Goal: Information Seeking & Learning: Stay updated

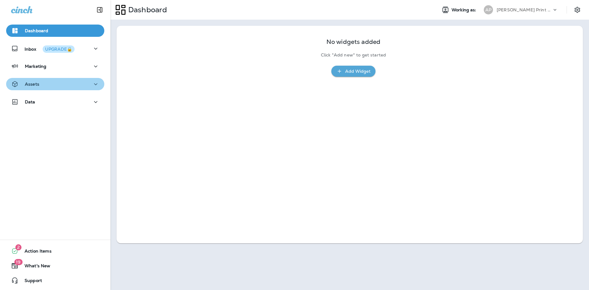
click at [93, 81] on icon "button" at bounding box center [95, 84] width 7 height 8
click at [57, 87] on div "Assets" at bounding box center [55, 84] width 88 height 8
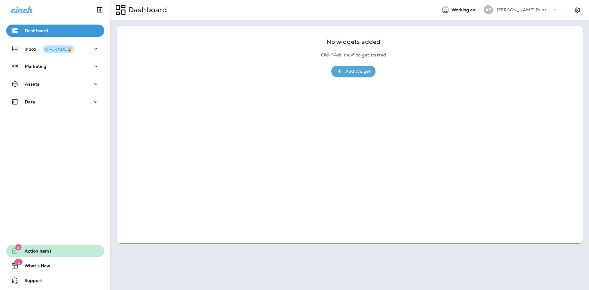
click at [37, 249] on span "Action Items" at bounding box center [34, 252] width 33 height 7
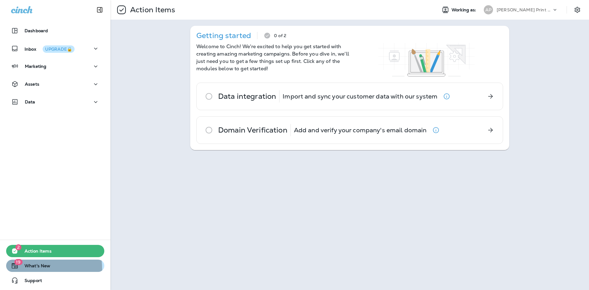
click at [26, 269] on span "What's New" at bounding box center [34, 266] width 32 height 7
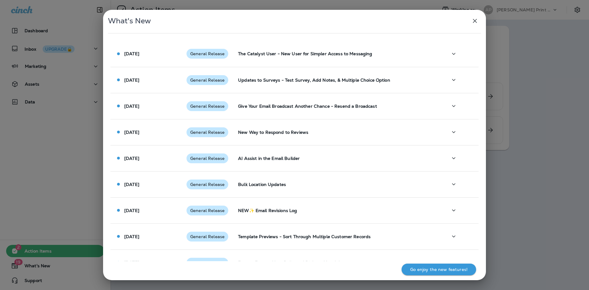
click at [474, 21] on icon "button" at bounding box center [475, 21] width 4 height 4
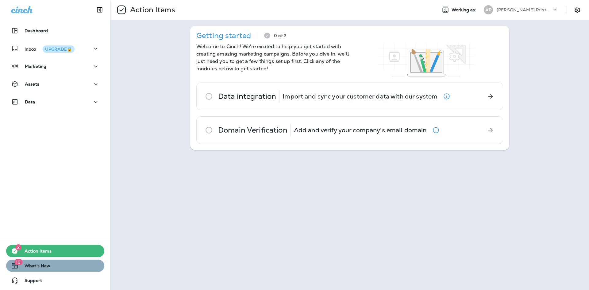
click at [71, 268] on button "19 What's New" at bounding box center [55, 266] width 98 height 12
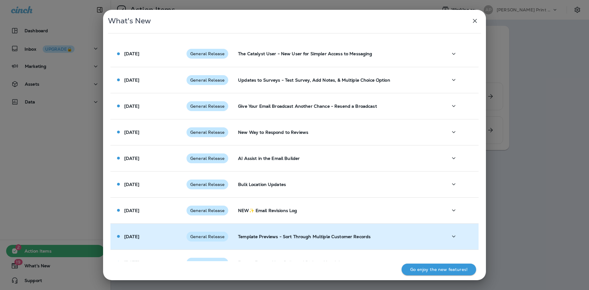
click at [139, 239] on p "[DATE]" at bounding box center [131, 236] width 15 height 5
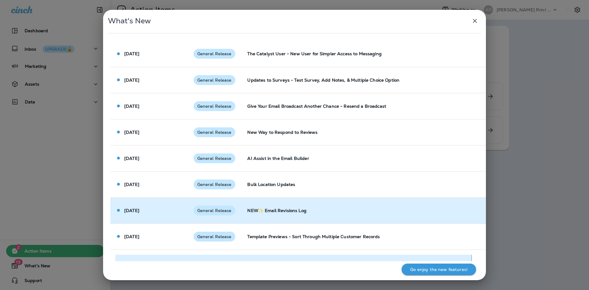
click at [142, 217] on td "[DATE]" at bounding box center [149, 210] width 78 height 26
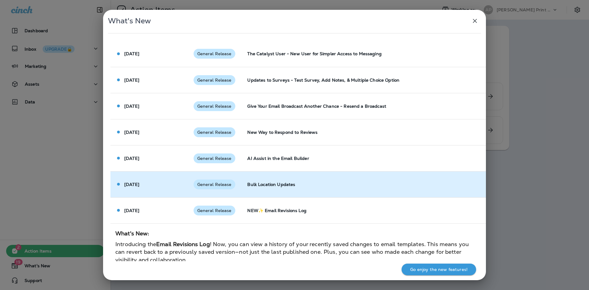
click at [142, 188] on td "[DATE]" at bounding box center [149, 184] width 78 height 26
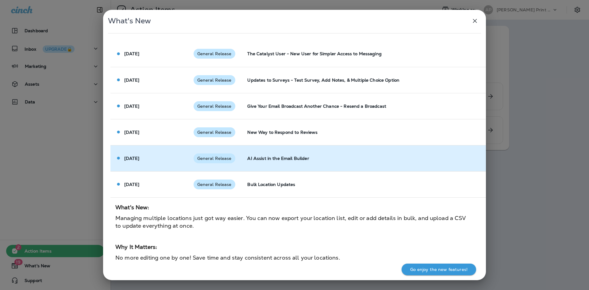
click at [139, 161] on div "[DATE]" at bounding box center [131, 158] width 15 height 6
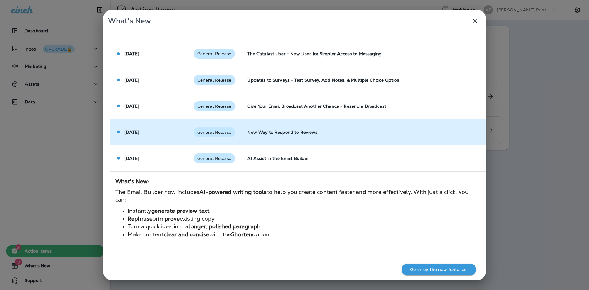
click at [142, 141] on td "[DATE]" at bounding box center [149, 132] width 78 height 26
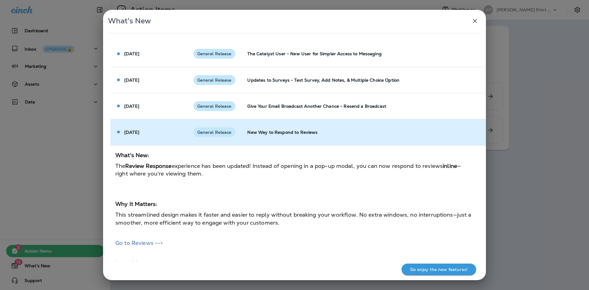
click at [144, 139] on td "[DATE]" at bounding box center [149, 132] width 78 height 26
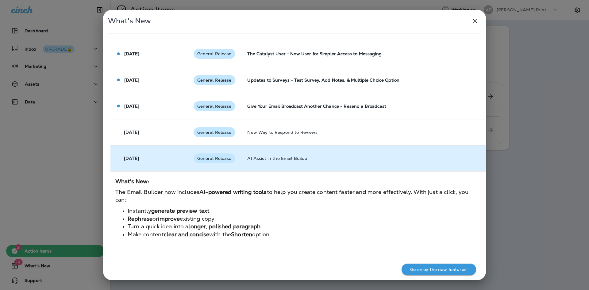
click at [155, 162] on td "[DATE]" at bounding box center [149, 158] width 78 height 26
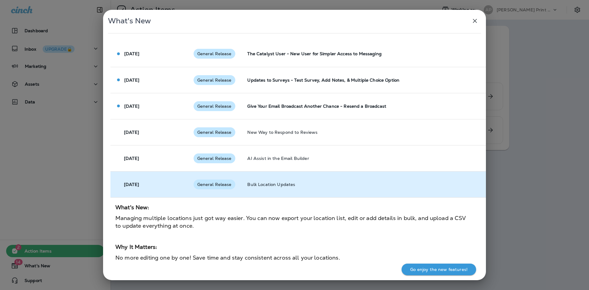
click at [154, 184] on div "[DATE]" at bounding box center [149, 184] width 68 height 5
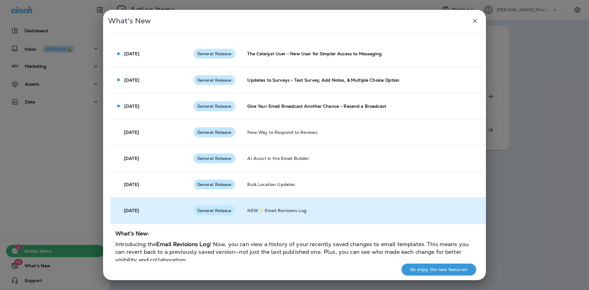
click at [153, 205] on td "[DATE]" at bounding box center [149, 210] width 78 height 26
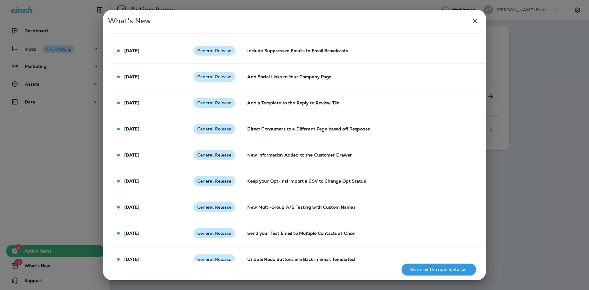
scroll to position [446, 0]
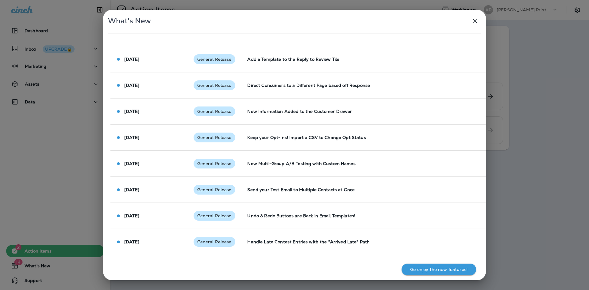
click at [474, 22] on icon "button" at bounding box center [475, 21] width 4 height 4
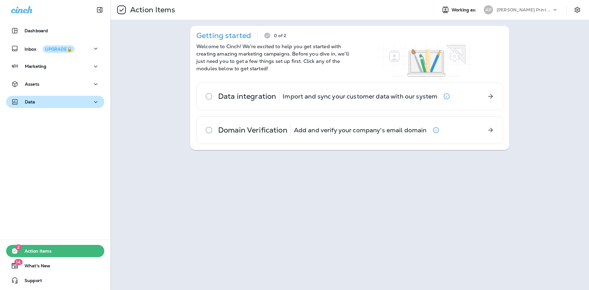
click at [87, 101] on div "Data" at bounding box center [55, 102] width 88 height 8
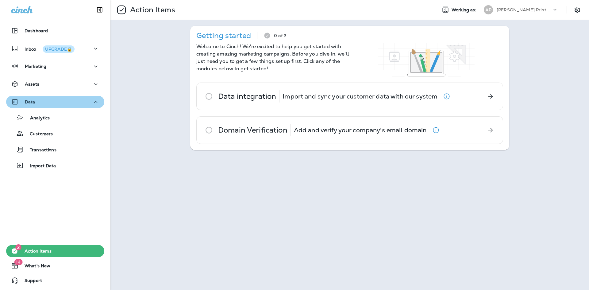
click at [63, 103] on div "Data" at bounding box center [55, 102] width 88 height 8
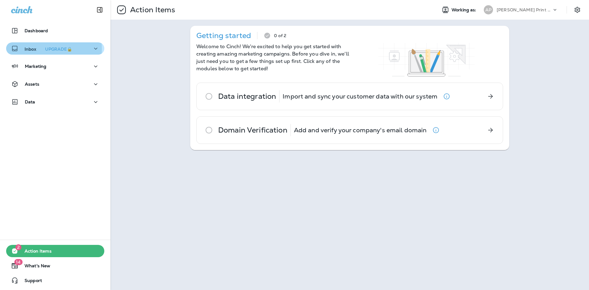
click at [36, 49] on p "Inbox UPGRADE🔒" at bounding box center [50, 48] width 50 height 6
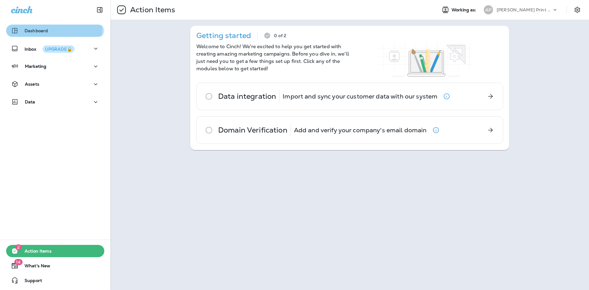
click at [43, 28] on div "Dashboard" at bounding box center [29, 30] width 37 height 7
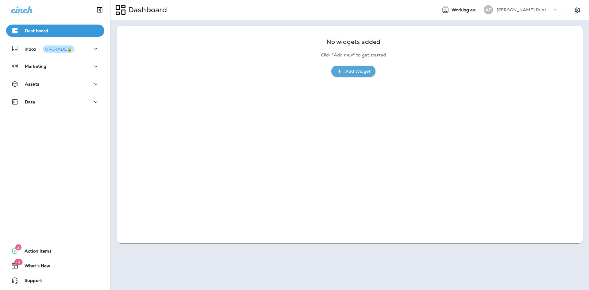
click at [541, 8] on p "[PERSON_NAME] Print Advantage" at bounding box center [524, 9] width 55 height 5
